Goal: Task Accomplishment & Management: Use online tool/utility

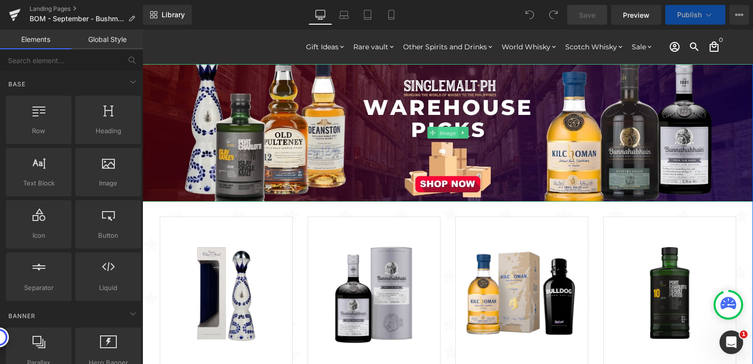
click at [444, 134] on span "Image" at bounding box center [448, 133] width 21 height 12
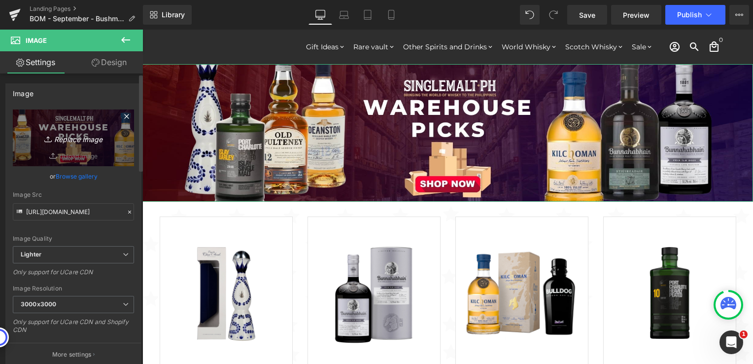
click at [93, 140] on icon "Replace Image" at bounding box center [73, 138] width 79 height 12
type input "C:\fakepath\BOM - Bushmills 2000x450.jpg"
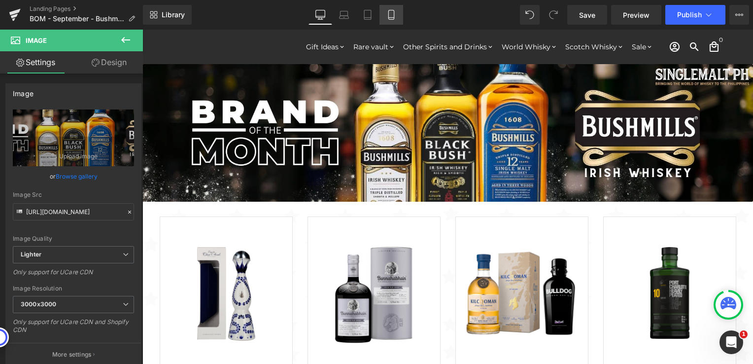
click at [393, 17] on icon at bounding box center [392, 15] width 10 height 10
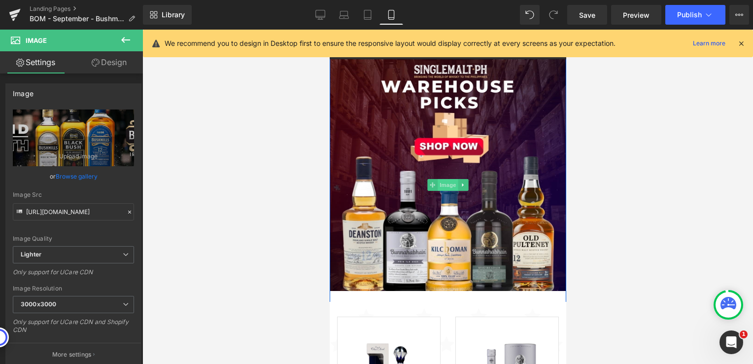
click at [445, 183] on span "Image" at bounding box center [447, 185] width 21 height 12
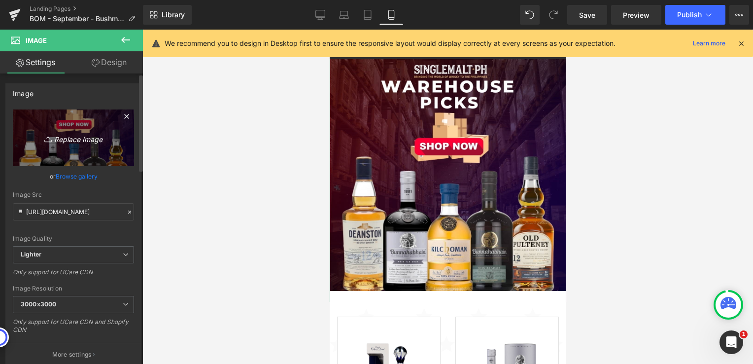
click at [67, 137] on icon "Replace Image" at bounding box center [73, 138] width 79 height 12
type input "C:\fakepath\BOM - Bushmills 1024x1024.jpg"
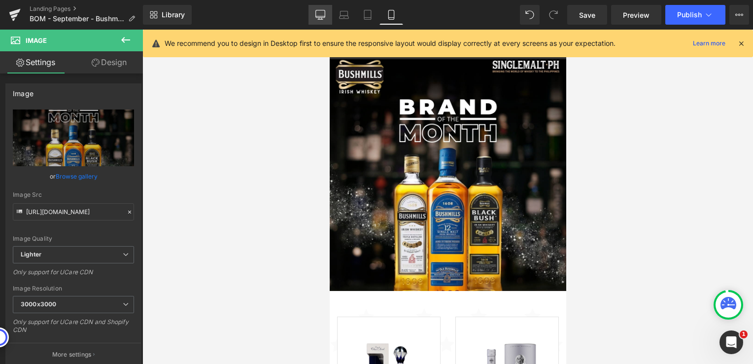
click at [323, 16] on icon at bounding box center [321, 15] width 10 height 10
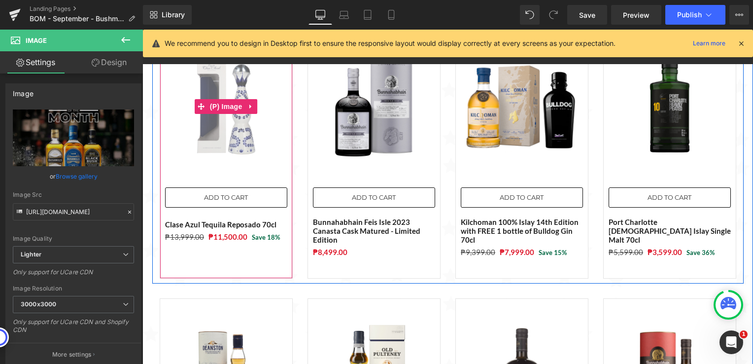
scroll to position [247, 0]
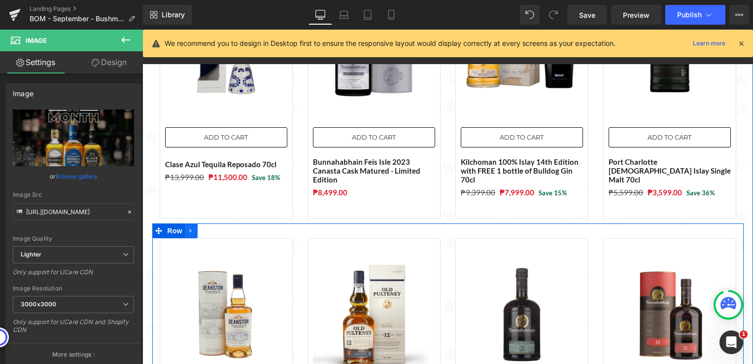
click at [190, 230] on icon at bounding box center [191, 231] width 2 height 4
click at [213, 228] on icon at bounding box center [216, 230] width 7 height 7
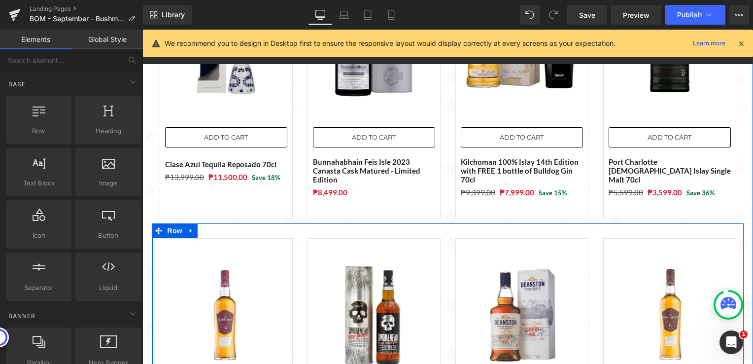
scroll to position [296, 0]
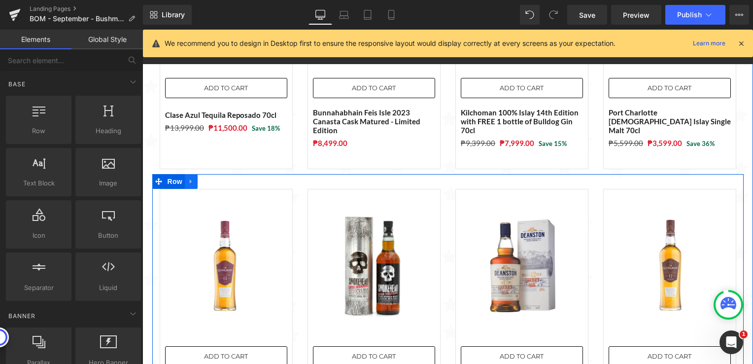
click at [185, 176] on link at bounding box center [191, 181] width 13 height 15
click at [213, 180] on icon at bounding box center [216, 181] width 7 height 7
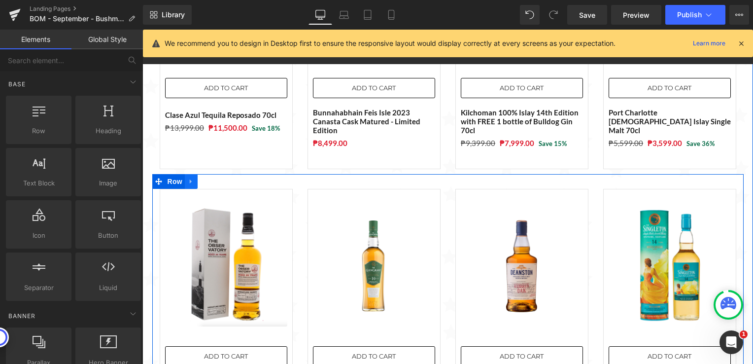
click at [188, 184] on icon at bounding box center [191, 181] width 7 height 7
click at [213, 180] on icon at bounding box center [216, 181] width 7 height 7
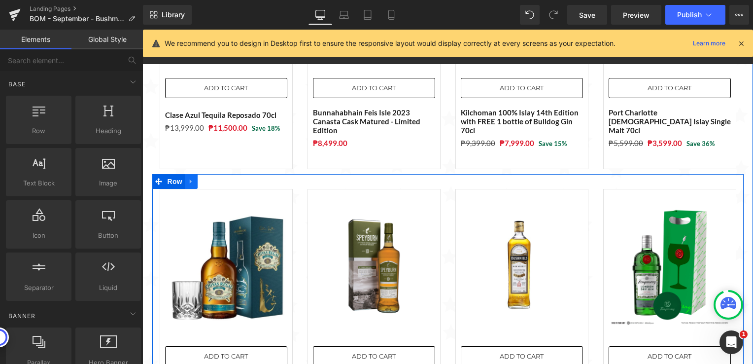
click at [189, 182] on icon at bounding box center [191, 181] width 7 height 7
click at [213, 181] on icon at bounding box center [216, 181] width 7 height 7
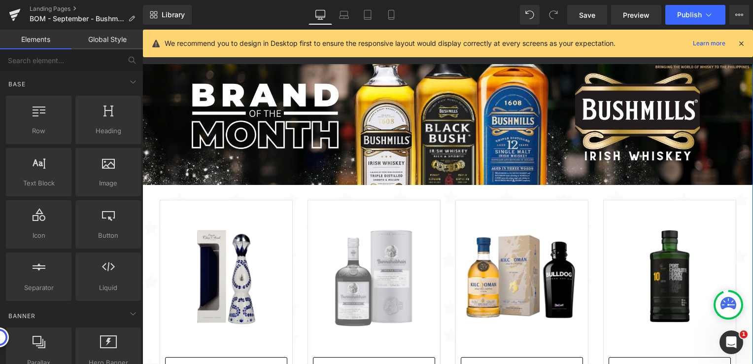
scroll to position [0, 0]
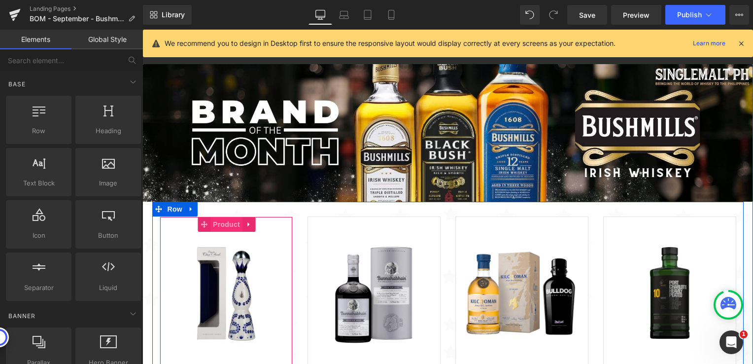
click at [216, 224] on span "Product" at bounding box center [227, 224] width 32 height 15
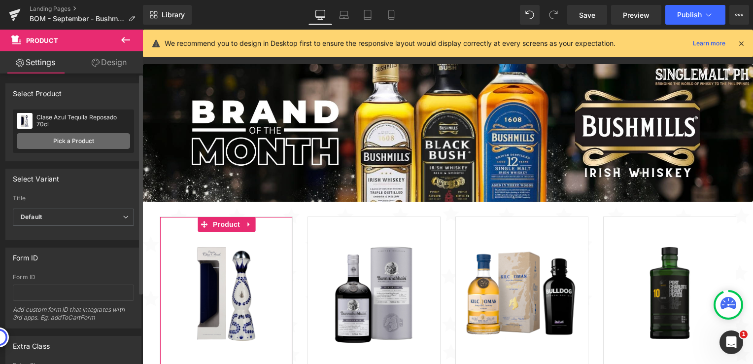
click at [96, 141] on link "Pick a Product" at bounding box center [73, 141] width 113 height 16
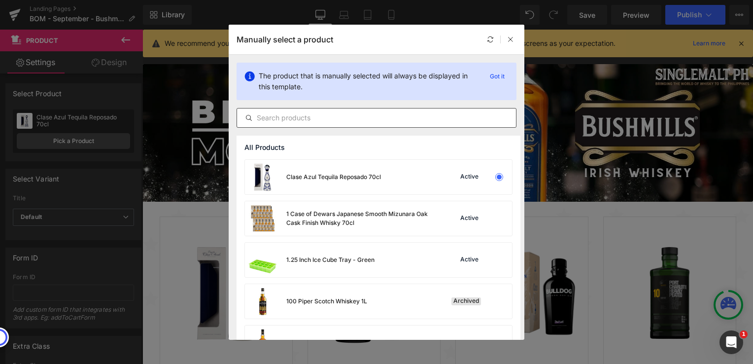
click at [313, 117] on input "text" at bounding box center [376, 118] width 279 height 12
paste input "Bushmills Original Irish Whiskey 70cl"
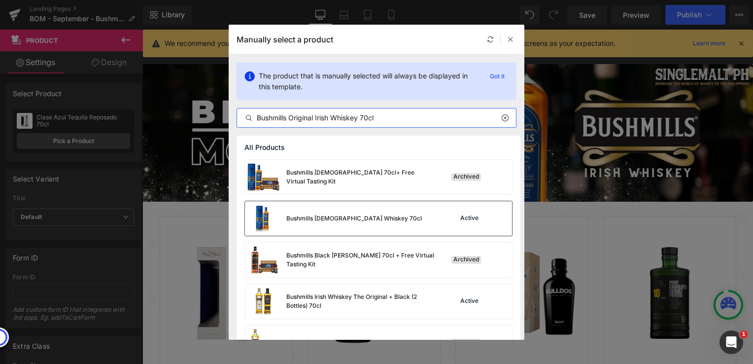
type input "Bushmills Original Irish Whiskey 70cl"
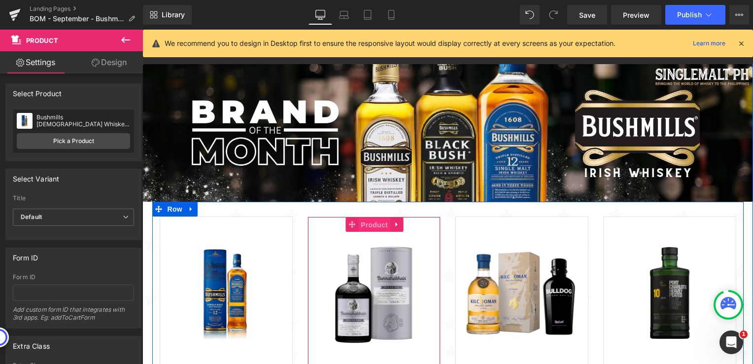
click at [365, 228] on span "Product" at bounding box center [374, 224] width 32 height 15
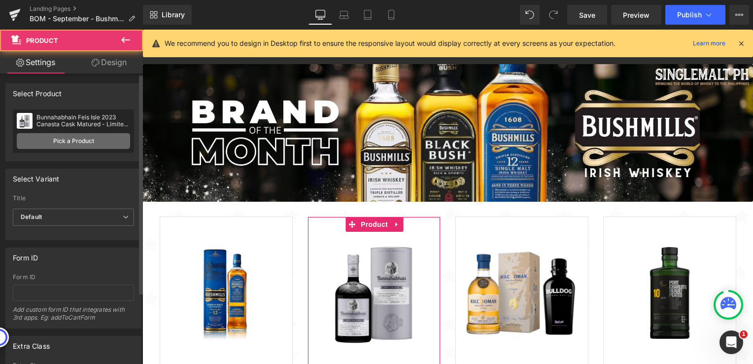
click at [87, 140] on link "Pick a Product" at bounding box center [73, 141] width 113 height 16
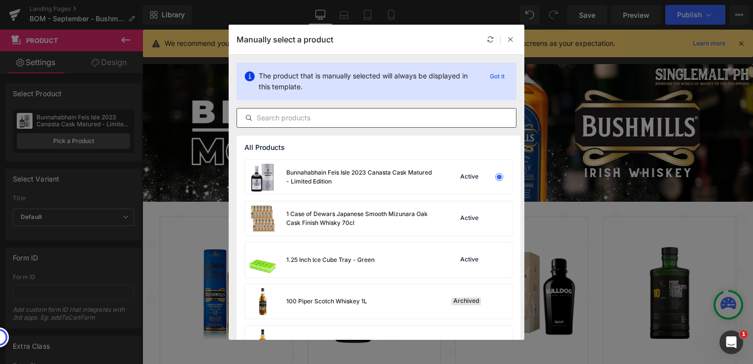
click at [316, 112] on input "text" at bounding box center [376, 118] width 279 height 12
paste input "Bushmills Black Bush 70cl"
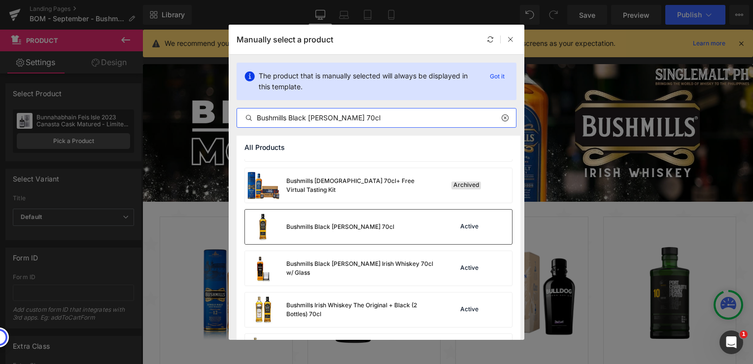
scroll to position [49, 0]
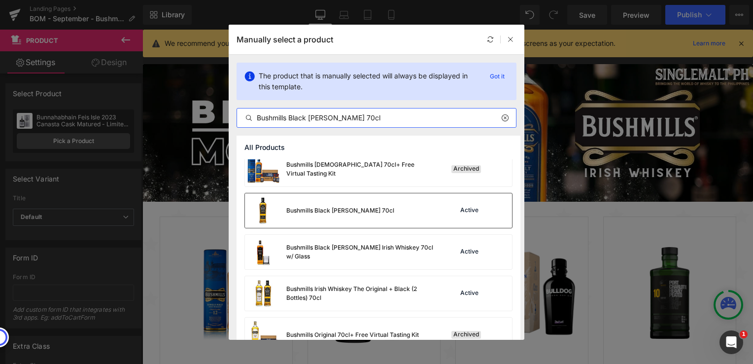
type input "Bushmills Black Bush 70cl"
click at [359, 213] on div "Bushmills Black Bush 70cl" at bounding box center [340, 210] width 108 height 9
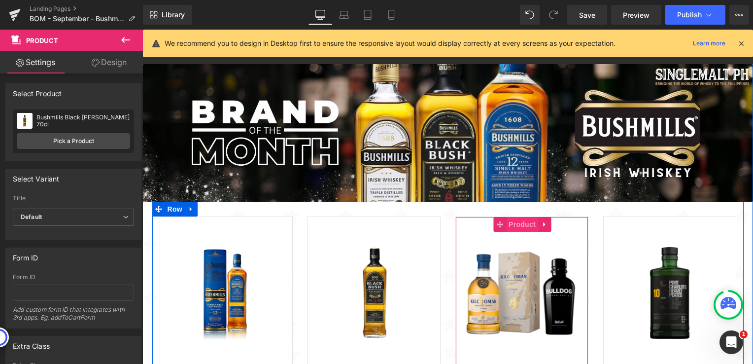
click at [511, 223] on span "Product" at bounding box center [522, 224] width 32 height 15
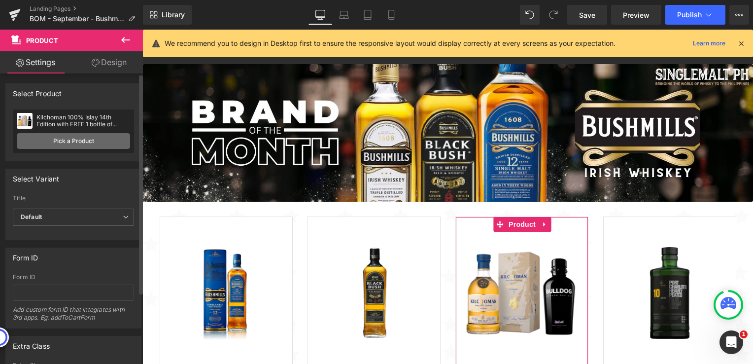
click at [75, 140] on link "Pick a Product" at bounding box center [73, 141] width 113 height 16
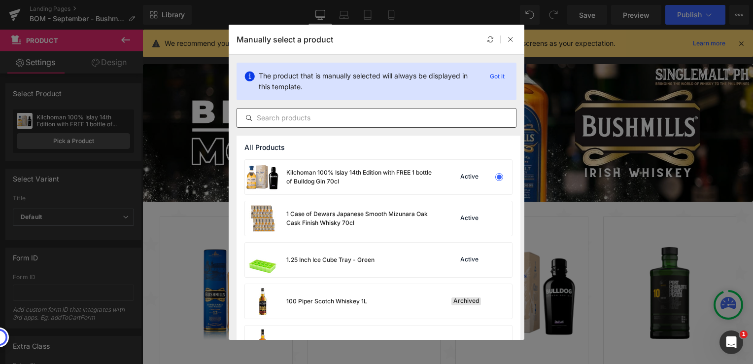
click at [304, 118] on input "text" at bounding box center [376, 118] width 279 height 12
paste input "Bushmills Original Irish Whiskey 70cl"
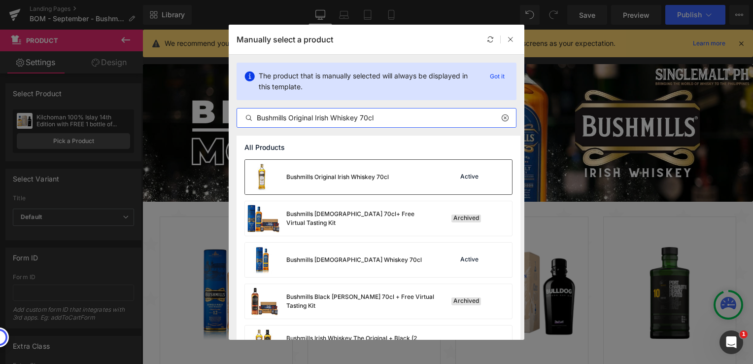
type input "Bushmills Original Irish Whiskey 70cl"
click at [359, 180] on div "Bushmills Original Irish Whiskey 70cl" at bounding box center [337, 177] width 103 height 9
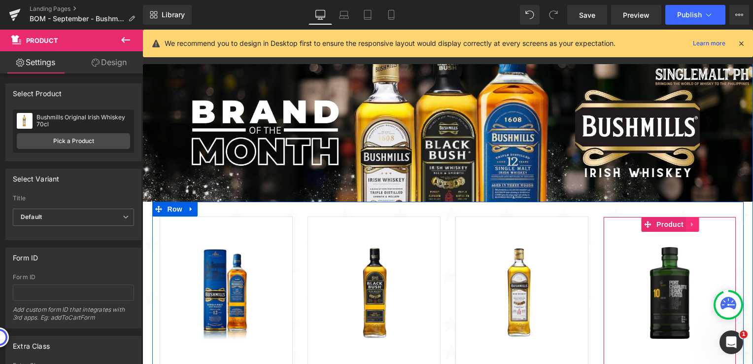
click at [690, 224] on icon at bounding box center [692, 223] width 7 height 7
click at [696, 224] on icon at bounding box center [699, 224] width 7 height 7
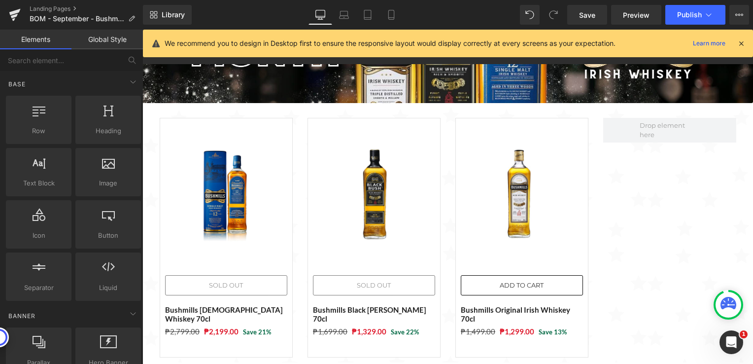
scroll to position [0, 0]
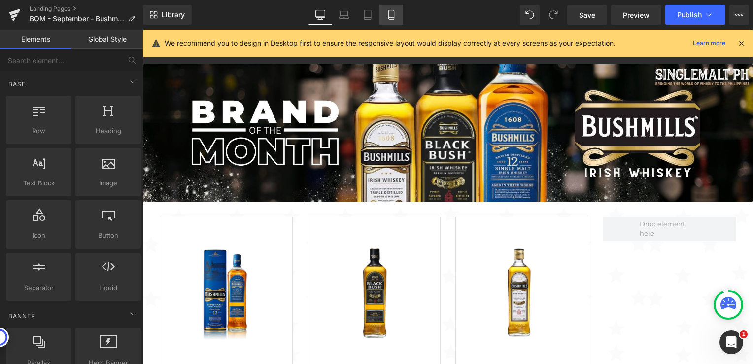
click at [386, 12] on link "Mobile" at bounding box center [392, 15] width 24 height 20
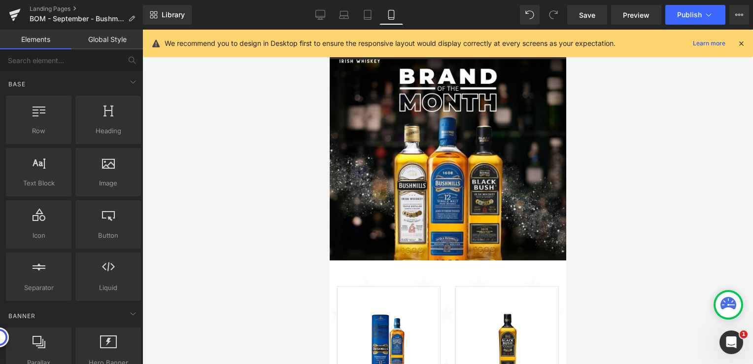
scroll to position [30, 0]
click at [282, 225] on div at bounding box center [447, 197] width 611 height 334
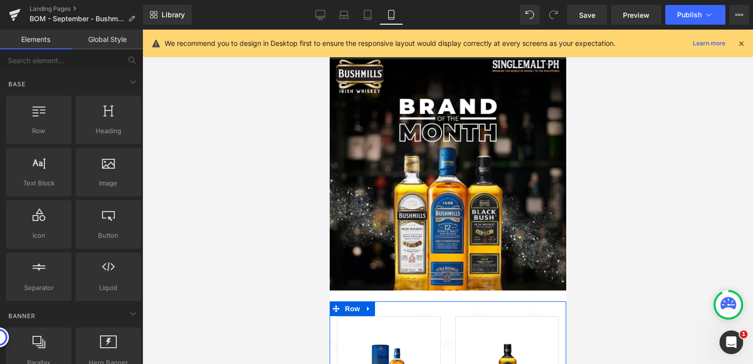
scroll to position [0, 0]
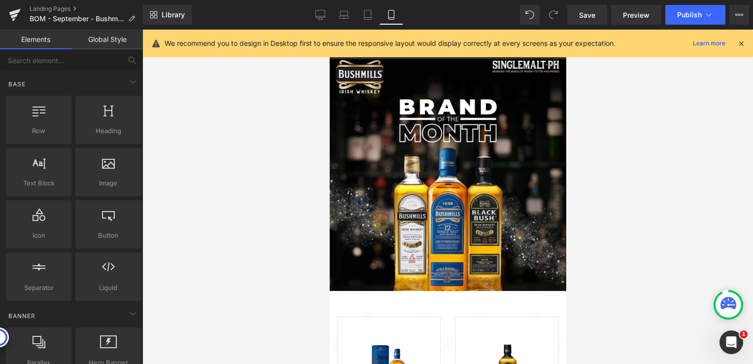
click at [228, 167] on div at bounding box center [447, 197] width 611 height 334
click at [328, 14] on link "Desktop" at bounding box center [321, 15] width 24 height 20
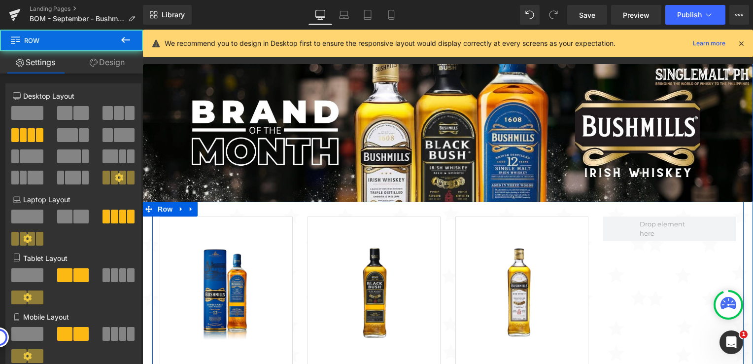
click at [642, 303] on div at bounding box center [670, 336] width 148 height 240
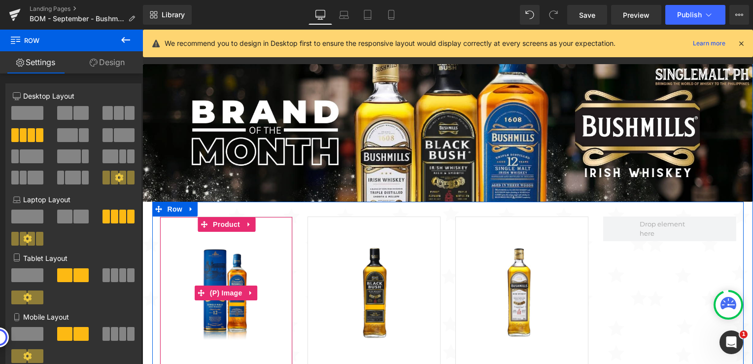
click at [265, 258] on img at bounding box center [226, 293] width 122 height 122
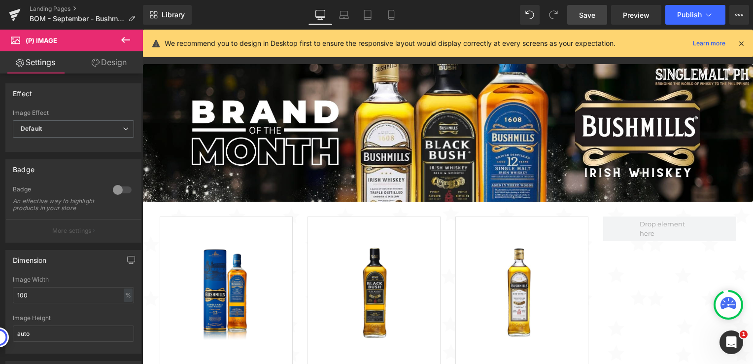
click at [592, 15] on span "Save" at bounding box center [587, 15] width 16 height 10
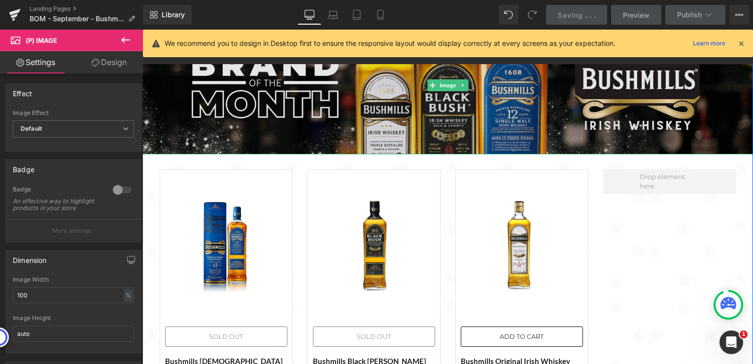
scroll to position [99, 0]
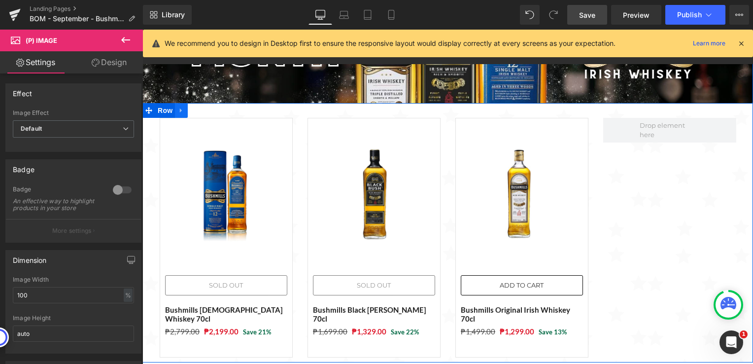
click at [178, 109] on icon at bounding box center [181, 109] width 7 height 7
click at [216, 110] on icon at bounding box center [219, 109] width 7 height 7
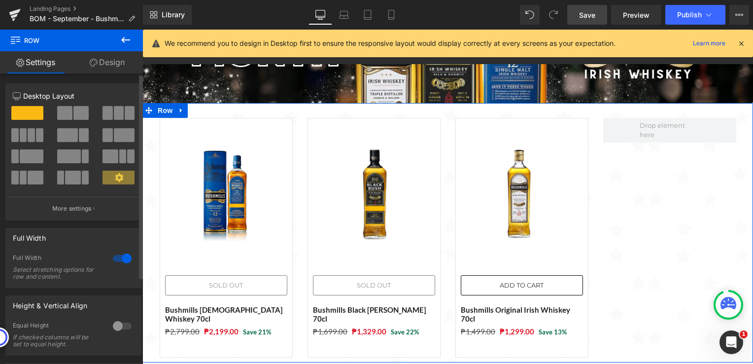
click at [114, 115] on span at bounding box center [119, 113] width 10 height 14
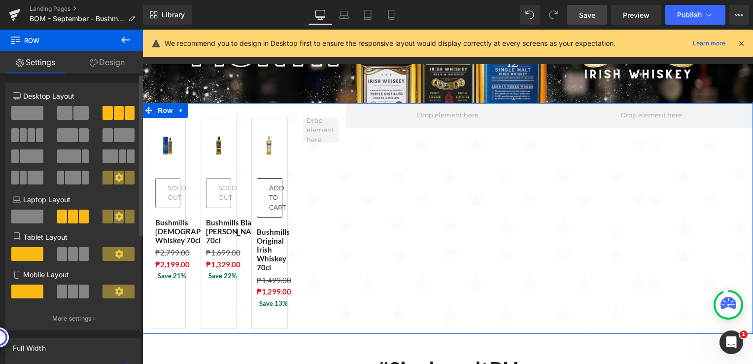
click at [27, 114] on span at bounding box center [27, 113] width 32 height 14
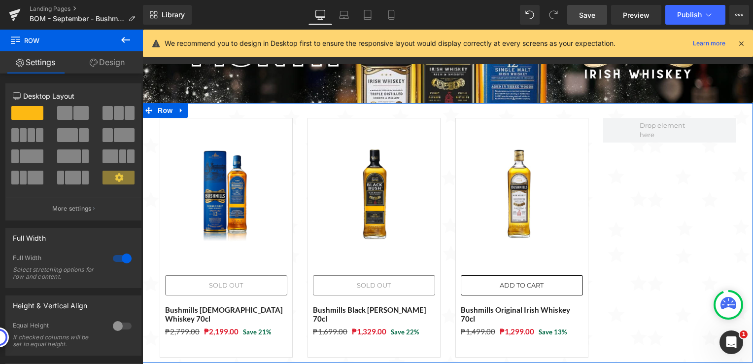
click at [109, 60] on link "Design" at bounding box center [106, 62] width 71 height 22
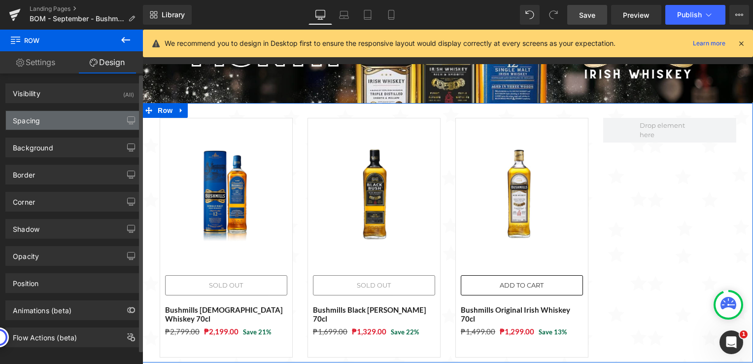
click at [98, 121] on div "Spacing" at bounding box center [73, 120] width 135 height 19
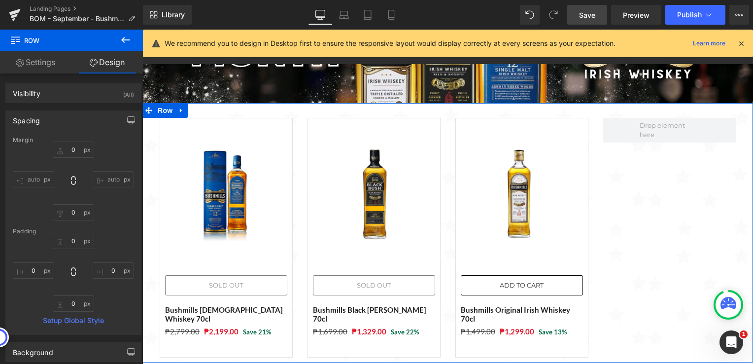
click at [47, 63] on link "Settings" at bounding box center [35, 62] width 71 height 22
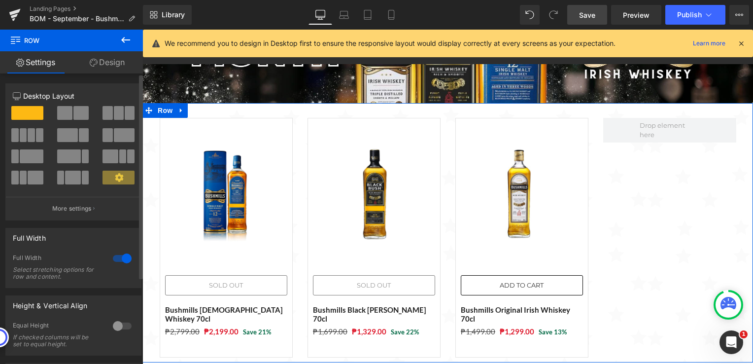
click at [31, 112] on span at bounding box center [27, 113] width 32 height 14
click at [60, 110] on span at bounding box center [64, 113] width 15 height 14
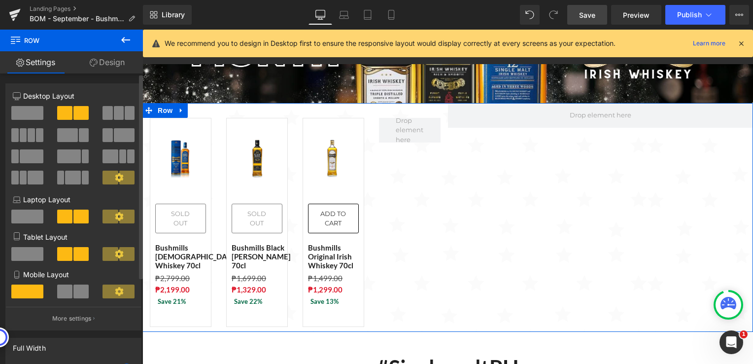
click at [25, 111] on span at bounding box center [27, 113] width 32 height 14
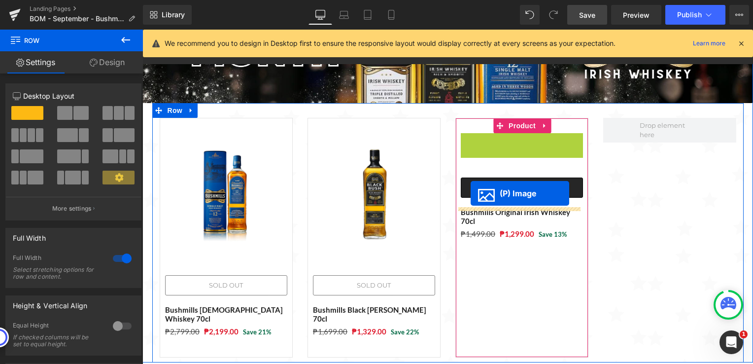
drag, startPoint x: 494, startPoint y: 196, endPoint x: 468, endPoint y: 193, distance: 25.3
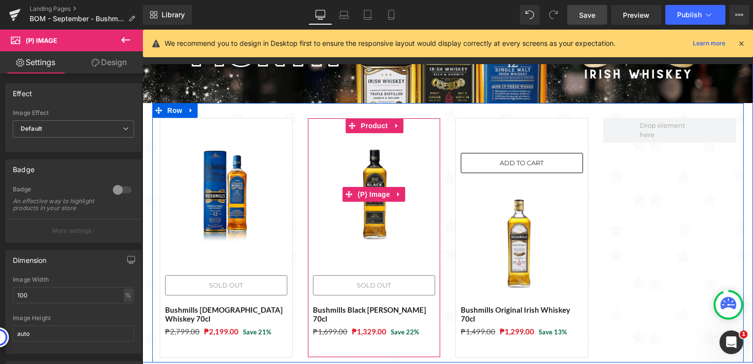
click at [364, 243] on img at bounding box center [374, 194] width 122 height 122
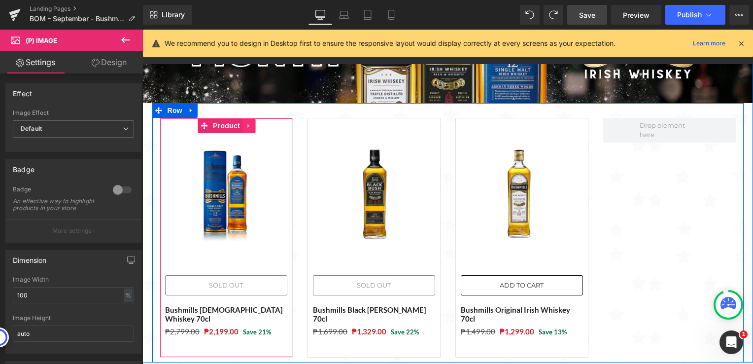
click at [246, 128] on icon at bounding box center [249, 125] width 7 height 7
click at [185, 125] on div "Sale Off (P) Image Sold Out (P) Cart Button Bushmills 12 Year Old Whiskey 70cl …" at bounding box center [226, 238] width 133 height 240
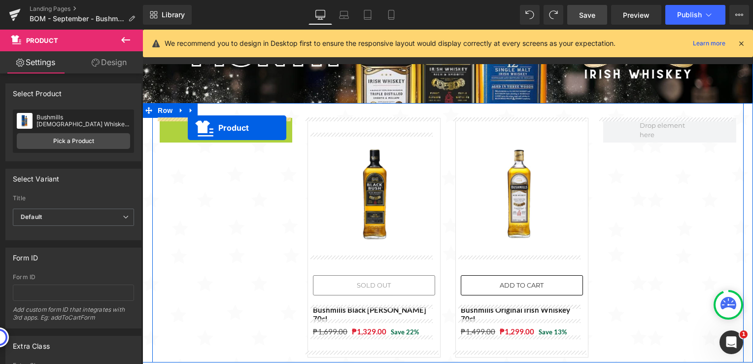
drag, startPoint x: 202, startPoint y: 126, endPoint x: 188, endPoint y: 128, distance: 13.9
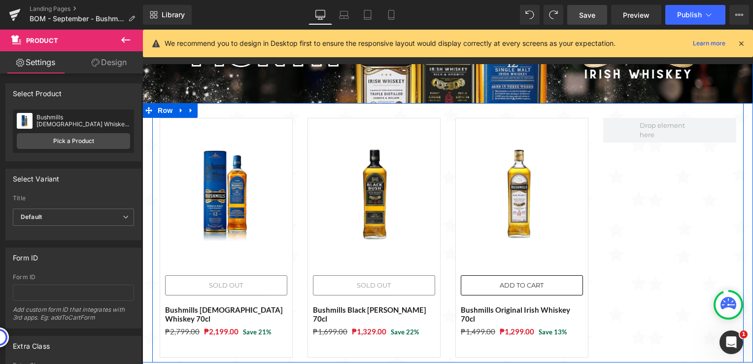
click at [649, 224] on div at bounding box center [670, 238] width 148 height 240
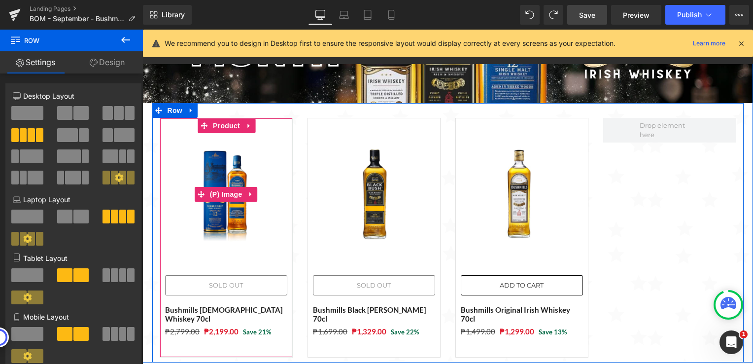
click at [254, 180] on img at bounding box center [226, 194] width 122 height 122
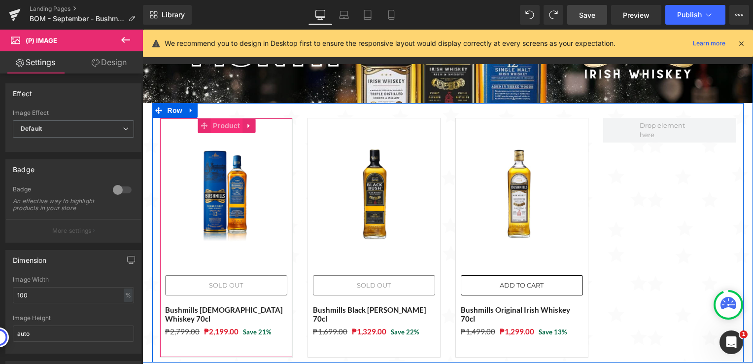
click at [215, 123] on span "Product" at bounding box center [227, 125] width 32 height 15
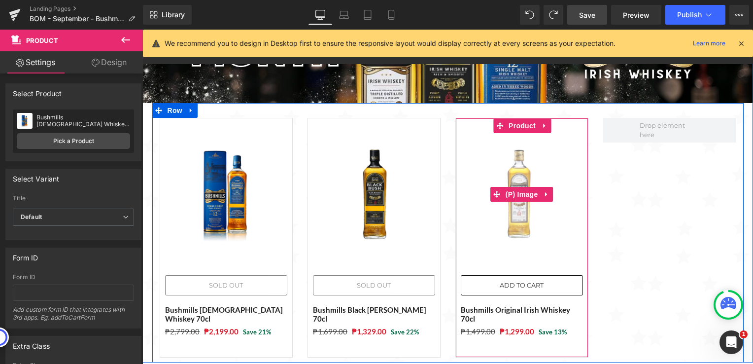
scroll to position [0, 0]
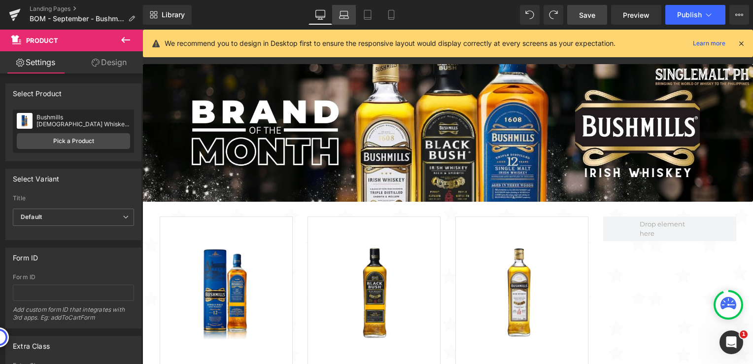
click at [340, 15] on icon at bounding box center [344, 15] width 10 height 10
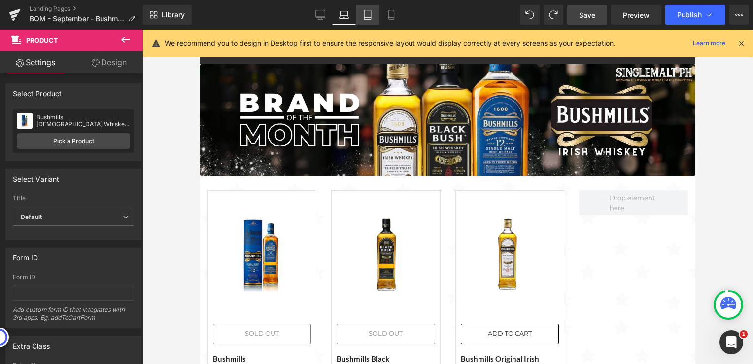
click at [368, 12] on icon at bounding box center [368, 15] width 10 height 10
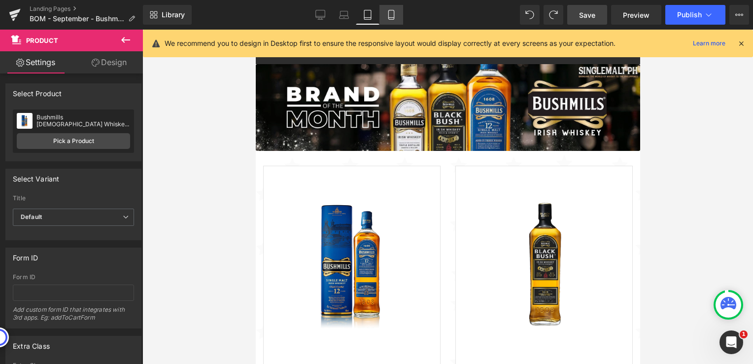
click at [388, 13] on icon at bounding box center [392, 15] width 10 height 10
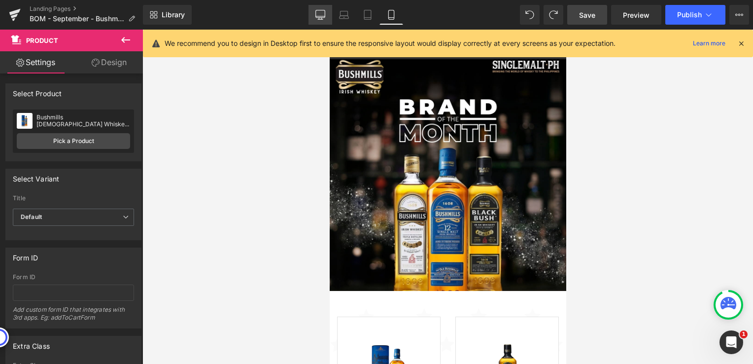
click at [324, 13] on icon at bounding box center [321, 15] width 10 height 10
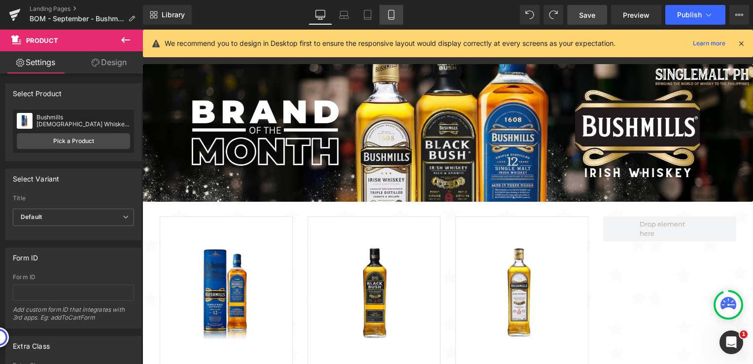
click at [390, 17] on icon at bounding box center [392, 15] width 10 height 10
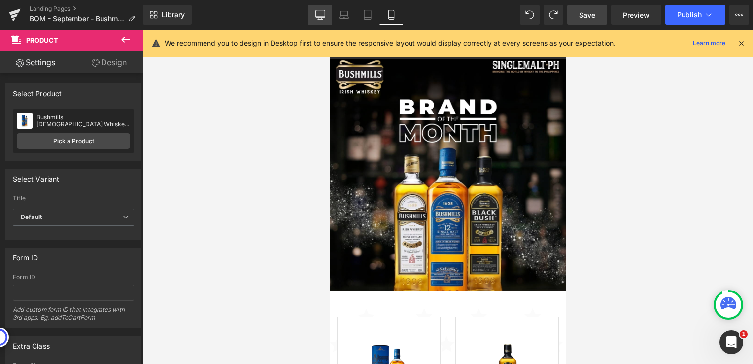
click at [327, 11] on link "Desktop" at bounding box center [321, 15] width 24 height 20
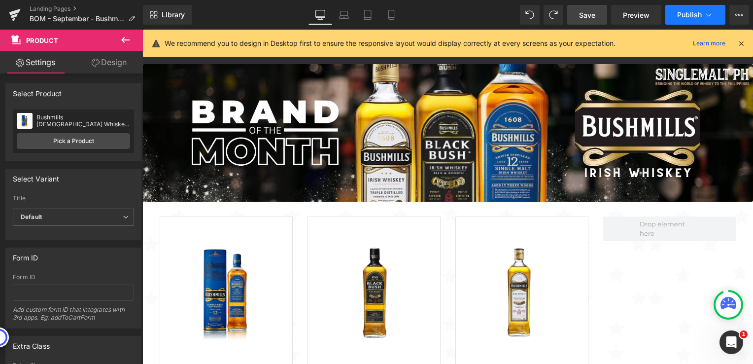
click at [685, 17] on span "Publish" at bounding box center [689, 15] width 25 height 8
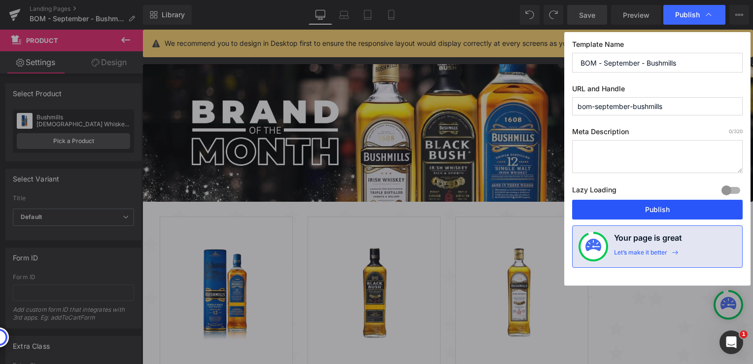
click at [649, 212] on button "Publish" at bounding box center [657, 210] width 171 height 20
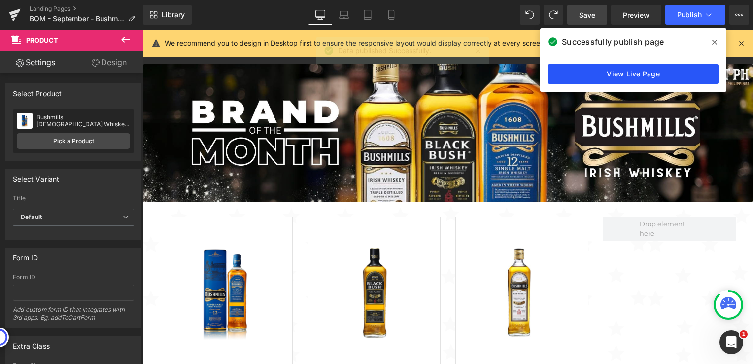
click at [601, 72] on link "View Live Page" at bounding box center [633, 74] width 171 height 20
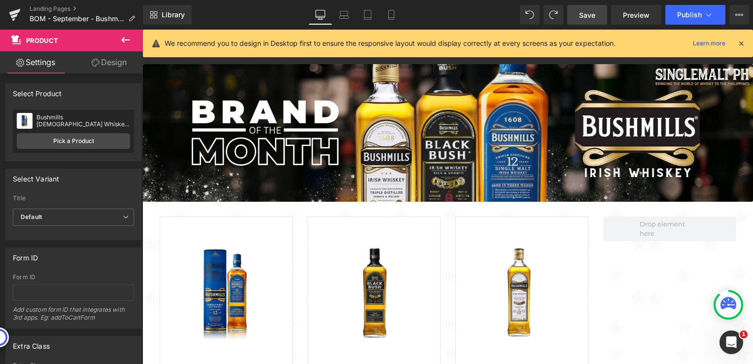
click at [590, 15] on span "Save" at bounding box center [587, 15] width 16 height 10
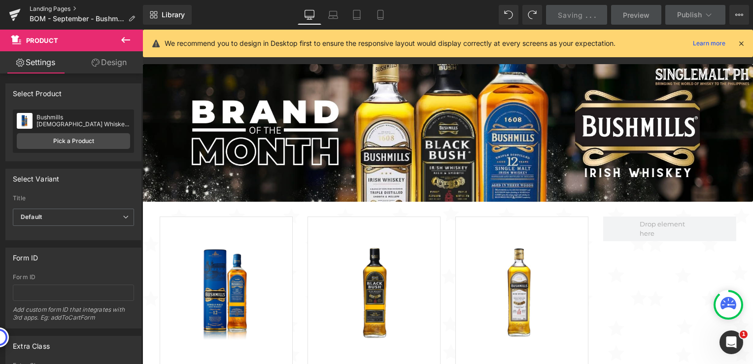
click at [59, 9] on link "Landing Pages" at bounding box center [86, 9] width 113 height 8
